Goal: Task Accomplishment & Management: Manage account settings

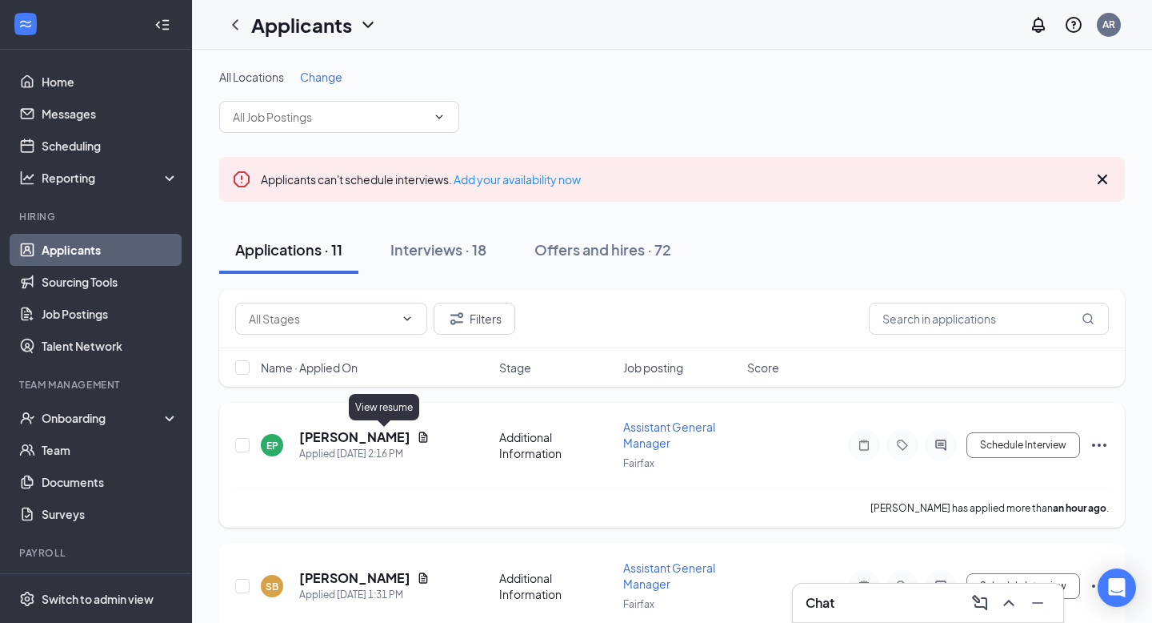
click at [419, 436] on icon "Document" at bounding box center [423, 436] width 9 height 10
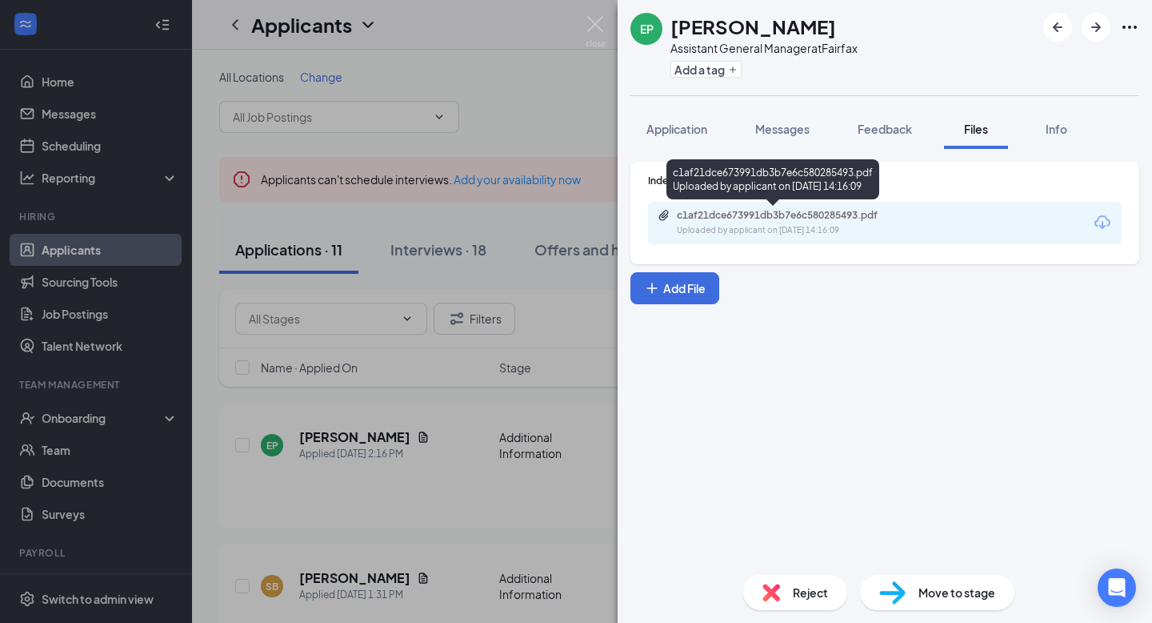
click at [788, 226] on div "Uploaded by applicant on Aug 26, 2025 at 14:16:09" at bounding box center [797, 230] width 240 height 13
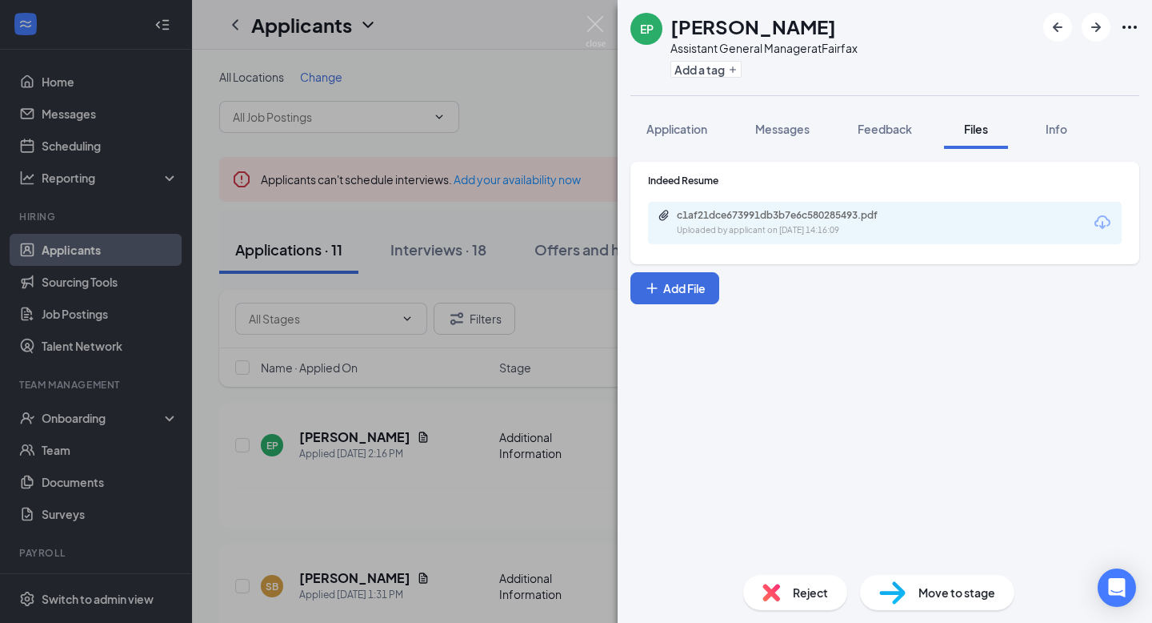
click at [797, 591] on span "Reject" at bounding box center [810, 592] width 35 height 18
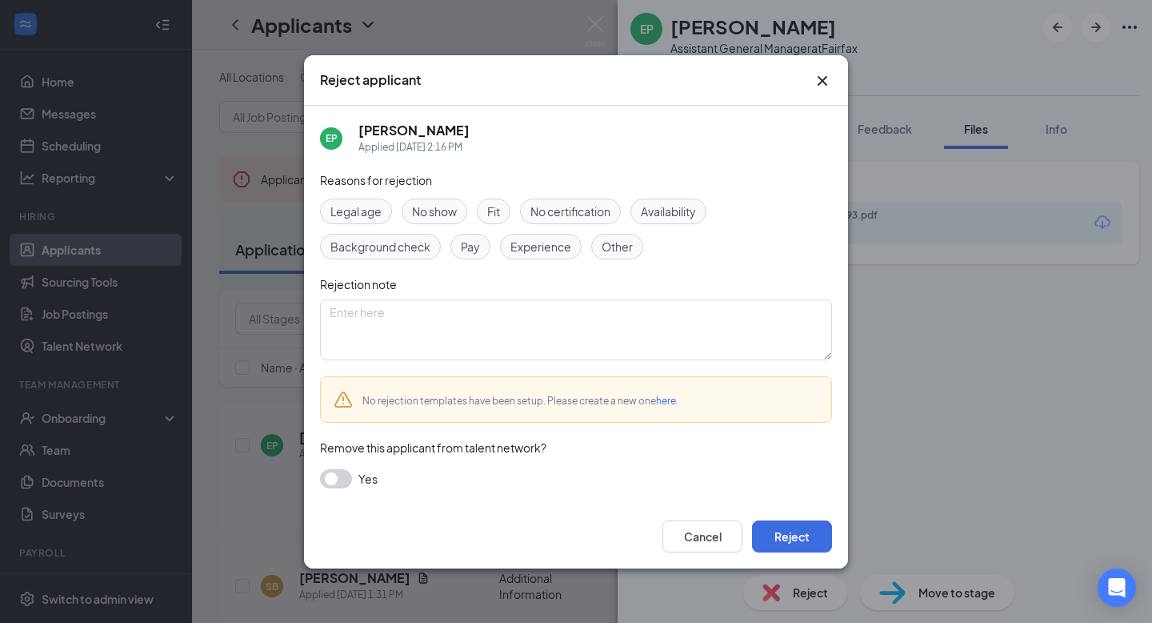
click at [547, 243] on span "Experience" at bounding box center [541, 247] width 61 height 18
click at [794, 539] on button "Reject" at bounding box center [792, 536] width 80 height 32
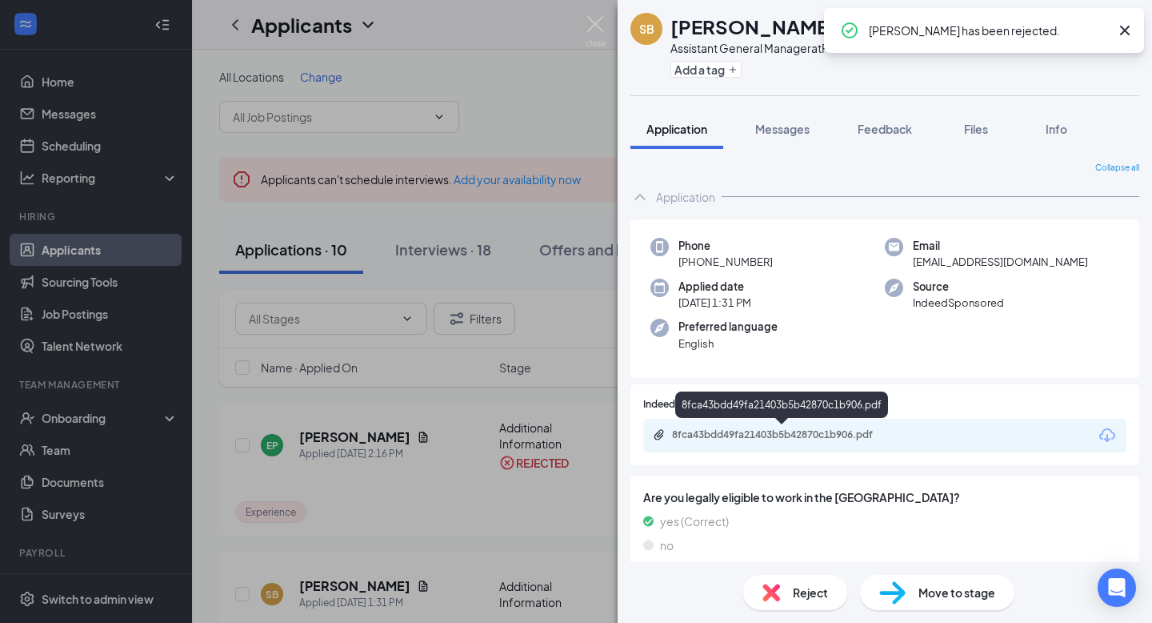
click at [767, 432] on div "8fca43bdd49fa21403b5b42870c1b906.pdf" at bounding box center [784, 434] width 224 height 13
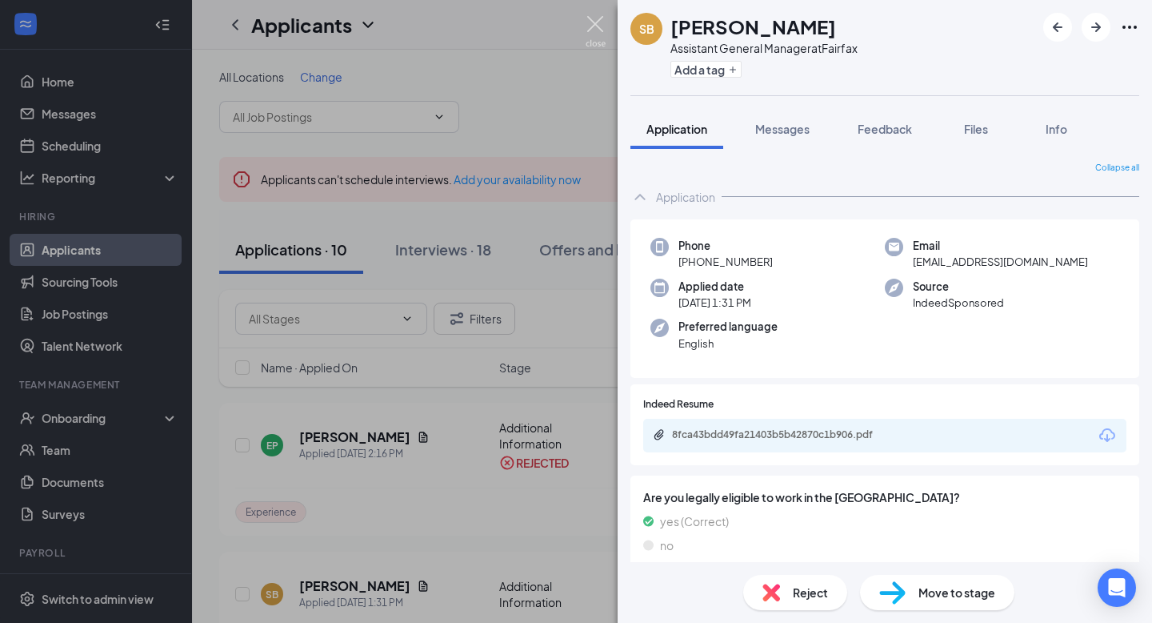
click at [598, 18] on img at bounding box center [596, 31] width 20 height 31
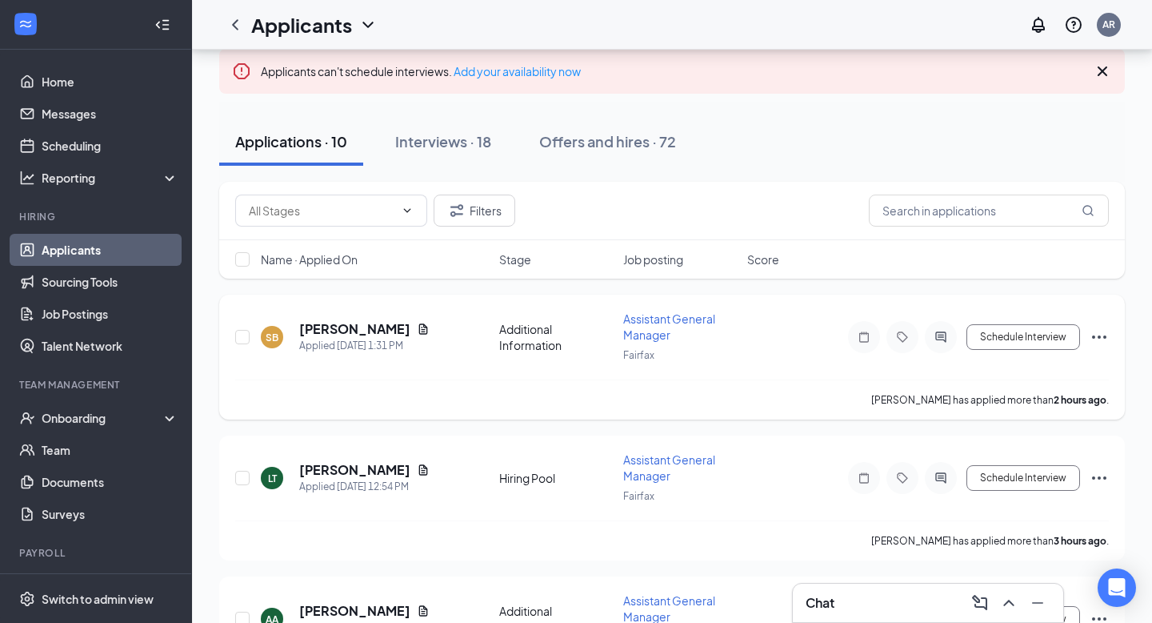
scroll to position [117, 0]
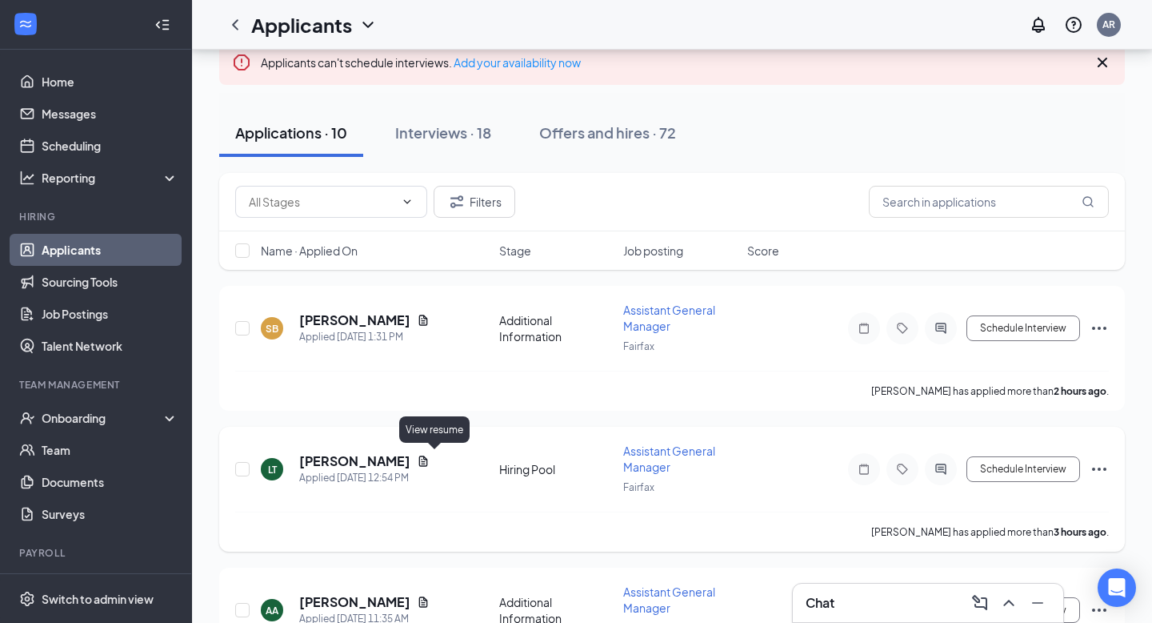
click at [430, 460] on icon "Document" at bounding box center [423, 461] width 13 height 13
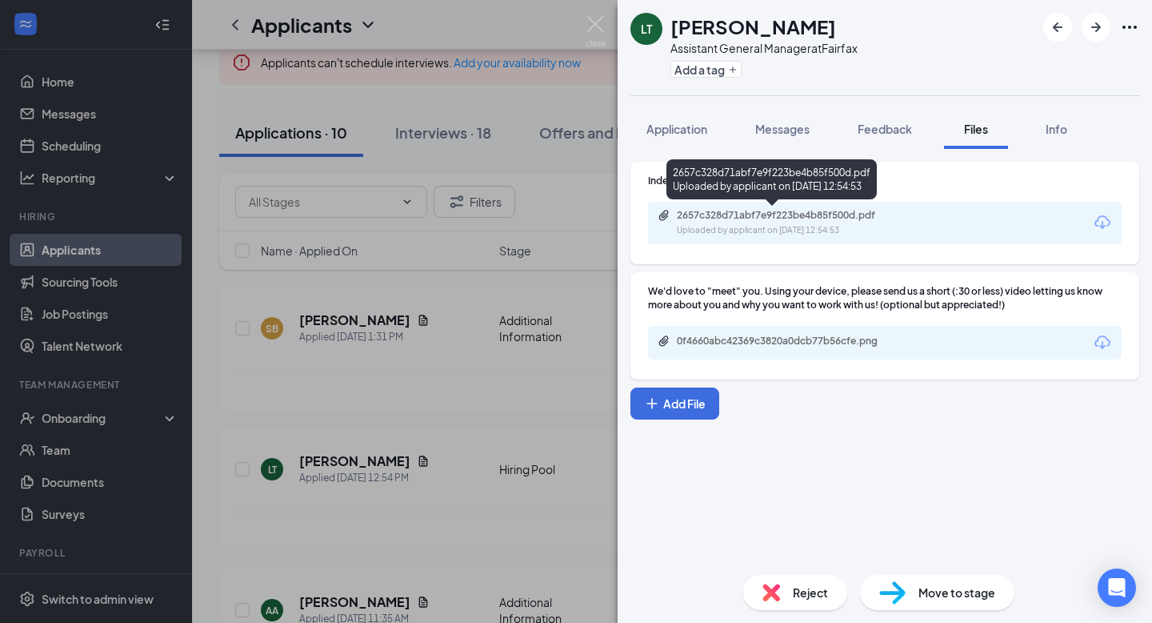
click at [819, 225] on div "Uploaded by applicant on Aug 26, 2025 at 12:54:53" at bounding box center [797, 230] width 240 height 13
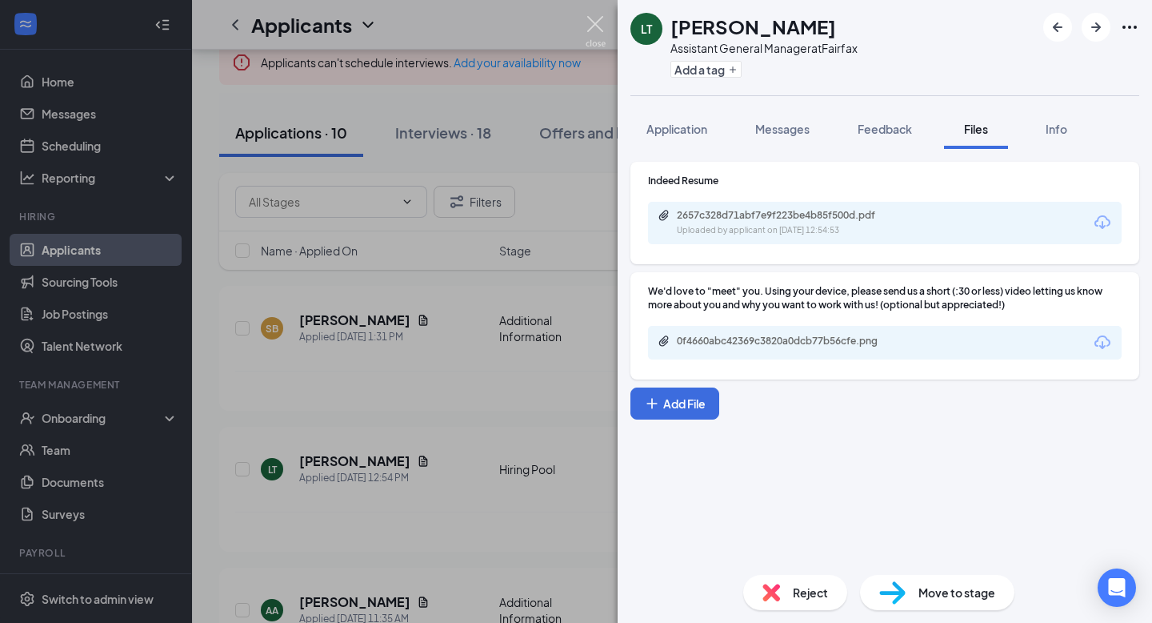
click at [594, 19] on img at bounding box center [596, 31] width 20 height 31
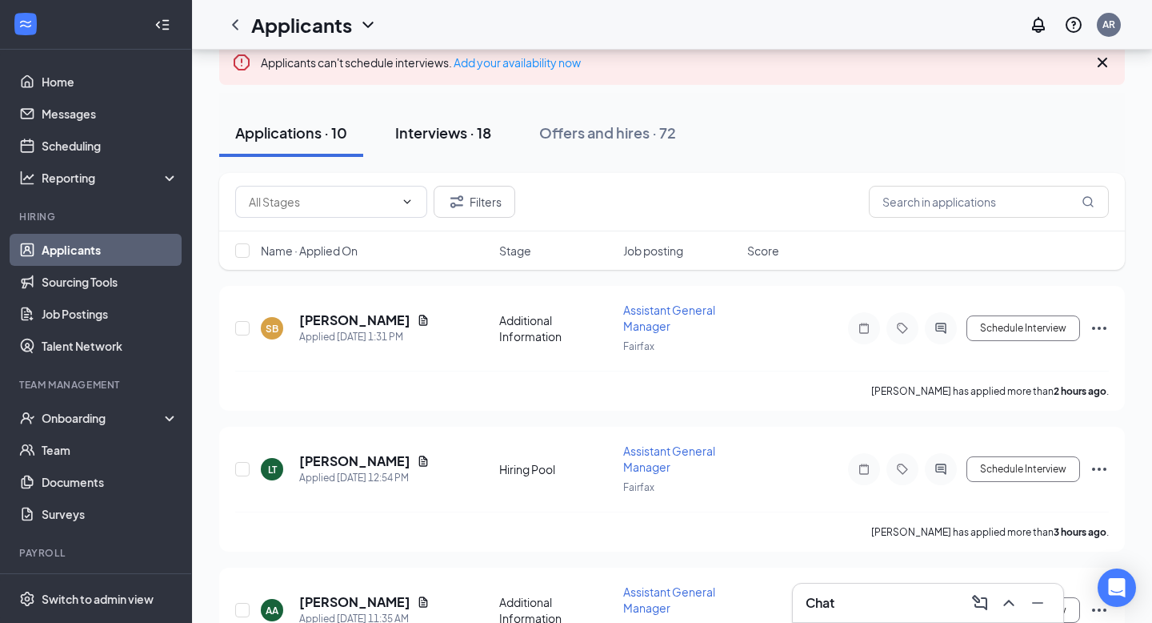
click at [458, 130] on div "Interviews · 18" at bounding box center [443, 132] width 96 height 20
